Goal: Task Accomplishment & Management: Manage account settings

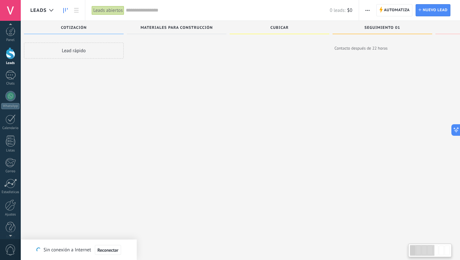
scroll to position [6, 0]
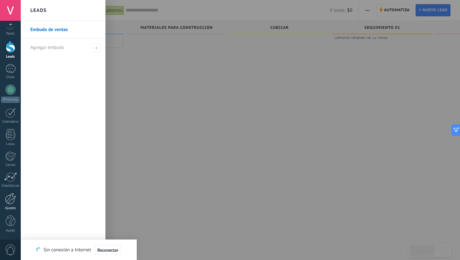
click at [7, 201] on div at bounding box center [10, 198] width 11 height 11
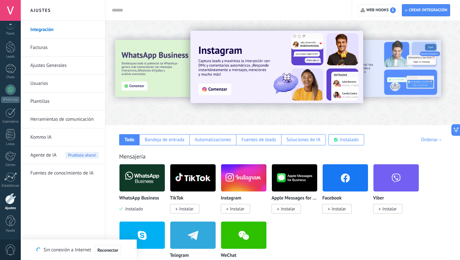
click at [36, 82] on link "Usuarios" at bounding box center [64, 83] width 68 height 18
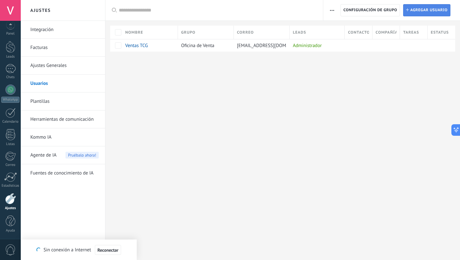
click at [419, 12] on span "Agregar usuario" at bounding box center [428, 10] width 37 height 12
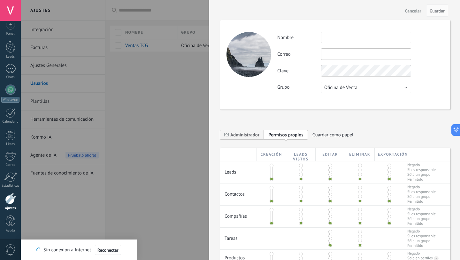
click at [365, 35] on input "text" at bounding box center [366, 38] width 90 height 12
type input "*"
click at [380, 82] on button "Oficina de Venta" at bounding box center [366, 88] width 90 height 12
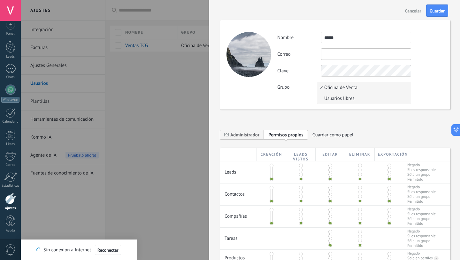
click at [355, 101] on li "Usuarios libres" at bounding box center [364, 98] width 94 height 11
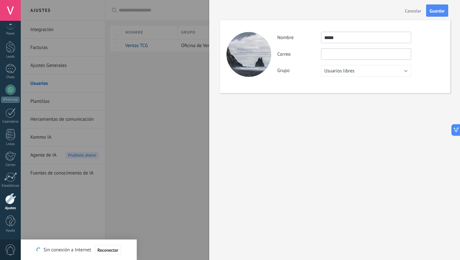
click at [346, 57] on input "text" at bounding box center [366, 54] width 90 height 12
click at [340, 79] on div "Actividad Nombre **** Correo No puedes editar este correo porque el usuario tie…" at bounding box center [335, 56] width 230 height 73
click at [341, 73] on span "Usuarios libres" at bounding box center [339, 71] width 30 height 6
click at [343, 69] on span "Oficina de Venta" at bounding box center [363, 71] width 92 height 6
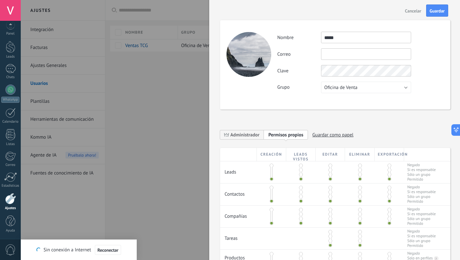
click at [343, 39] on input "****" at bounding box center [366, 38] width 90 height 12
type input "**********"
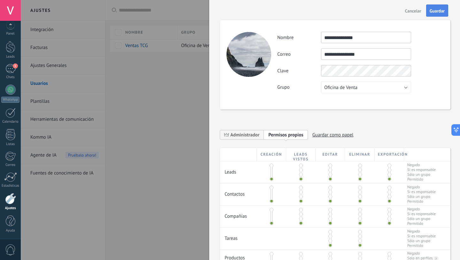
click at [439, 6] on button "Guardar" at bounding box center [437, 10] width 22 height 12
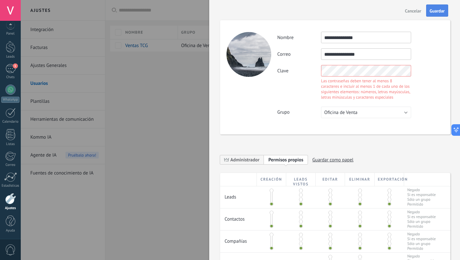
click at [438, 9] on span "Guardar" at bounding box center [437, 11] width 15 height 4
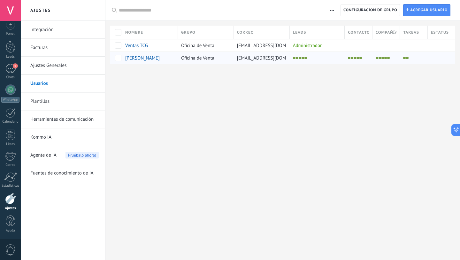
click at [141, 59] on span "Inge Omar Dario" at bounding box center [142, 58] width 35 height 6
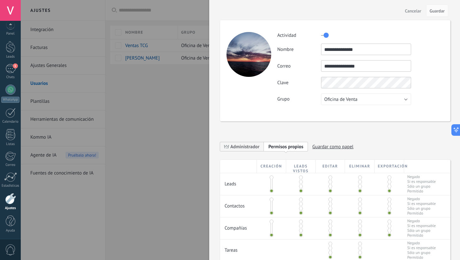
click at [123, 115] on div at bounding box center [230, 130] width 460 height 260
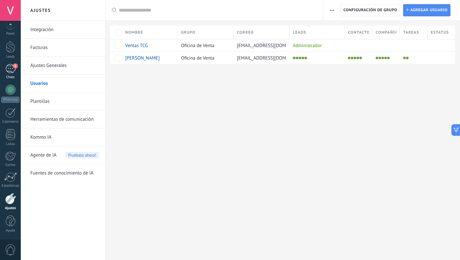
click at [6, 73] on link "1 Chats" at bounding box center [10, 71] width 21 height 15
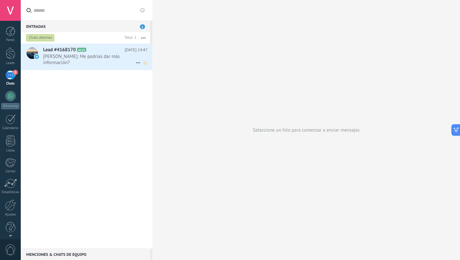
click at [98, 57] on span "Omar Mtz: Me podrías dar más información?" at bounding box center [89, 59] width 92 height 12
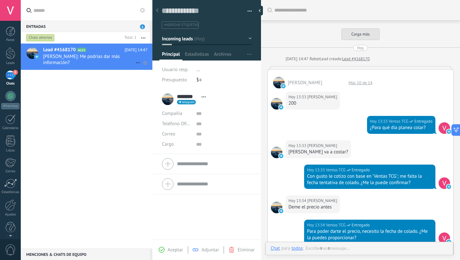
scroll to position [10, 0]
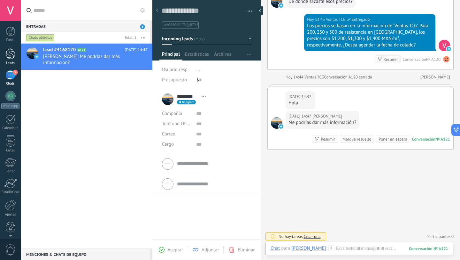
click at [10, 58] on div at bounding box center [11, 53] width 10 height 12
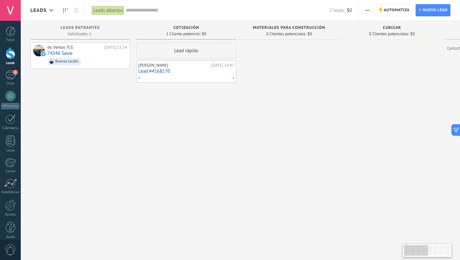
click at [154, 72] on link "Lead #4168170" at bounding box center [186, 70] width 96 height 5
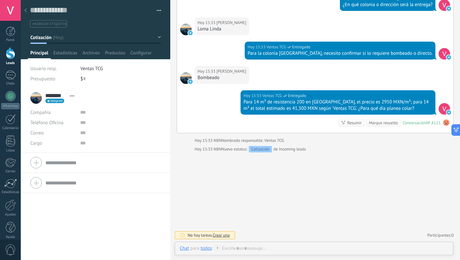
scroll to position [10, 0]
click at [27, 11] on icon at bounding box center [25, 10] width 3 height 4
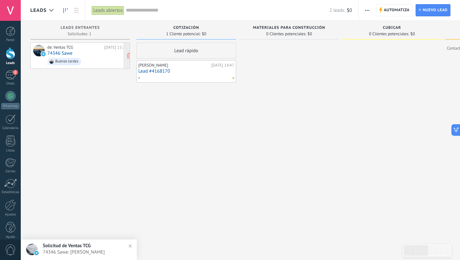
click at [65, 57] on span "Buenas tardes" at bounding box center [87, 62] width 80 height 10
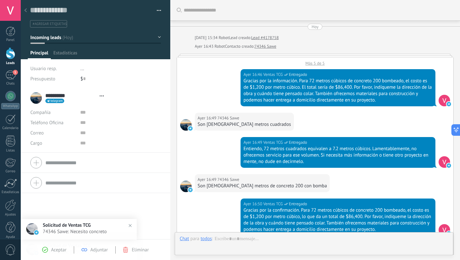
type textarea "**********"
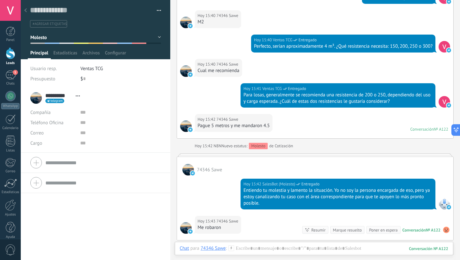
scroll to position [1637, 0]
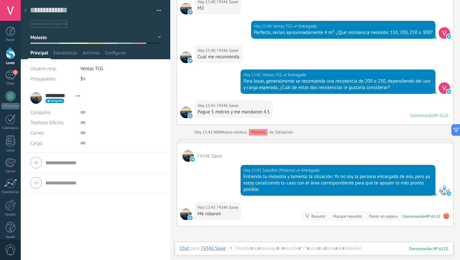
click at [29, 10] on div at bounding box center [25, 10] width 9 height 12
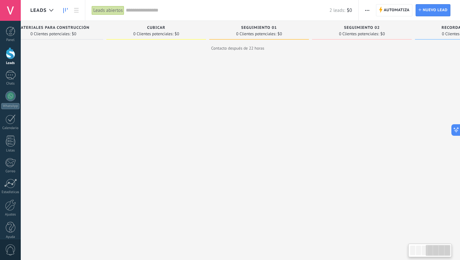
scroll to position [0, 297]
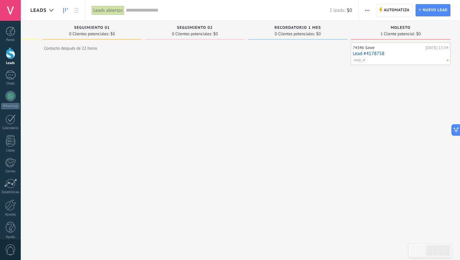
click at [376, 55] on link "Lead #4178758" at bounding box center [401, 53] width 96 height 5
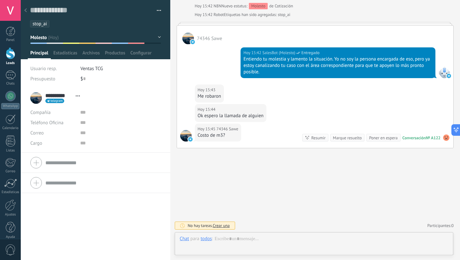
scroll to position [10, 0]
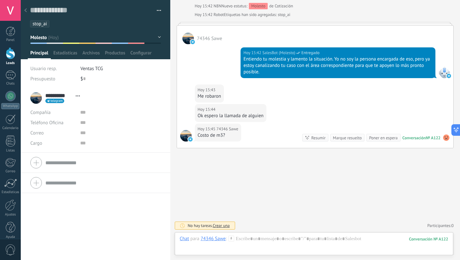
click at [42, 23] on span "stop_ai" at bounding box center [40, 24] width 14 height 6
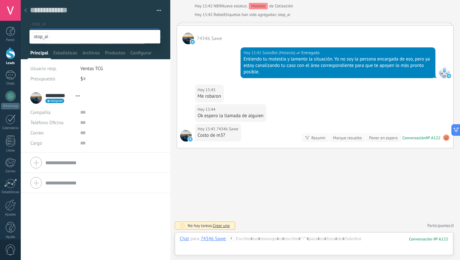
click at [27, 12] on div at bounding box center [25, 10] width 9 height 12
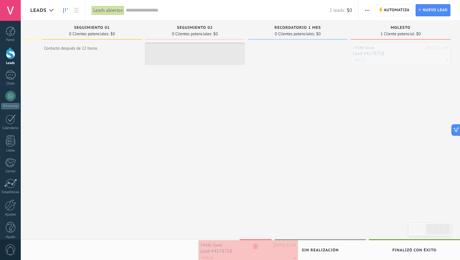
drag, startPoint x: 396, startPoint y: 50, endPoint x: 251, endPoint y: 245, distance: 243.8
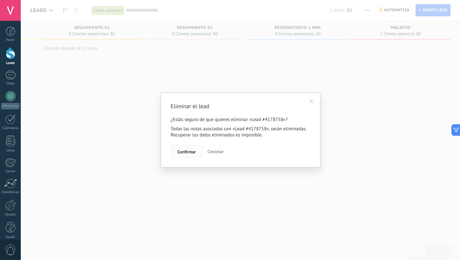
click at [181, 152] on span "Confirmar" at bounding box center [186, 151] width 19 height 4
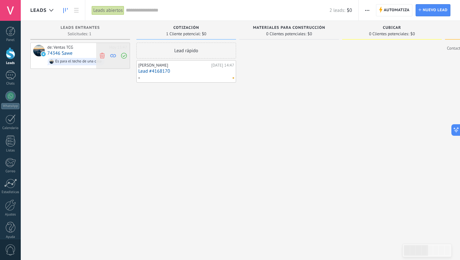
click at [103, 57] on icon at bounding box center [102, 55] width 6 height 6
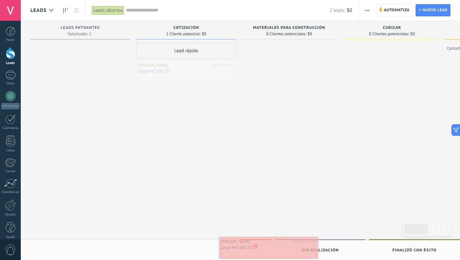
drag, startPoint x: 170, startPoint y: 68, endPoint x: 253, endPoint y: 245, distance: 194.5
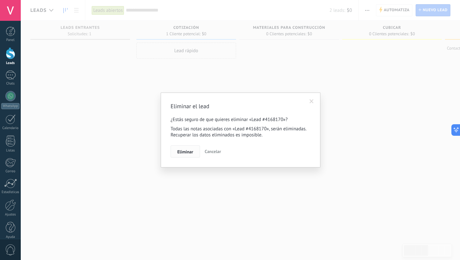
click at [187, 150] on span "Eliminar" at bounding box center [185, 151] width 16 height 4
